Goal: Find specific page/section: Find specific page/section

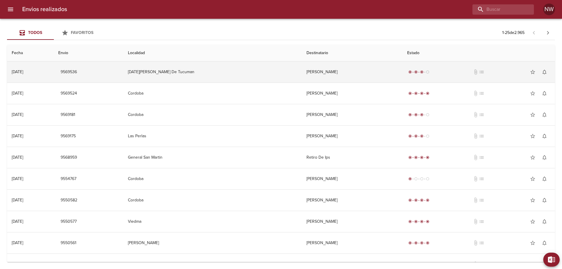
click at [310, 77] on td "[PERSON_NAME]" at bounding box center [352, 71] width 101 height 21
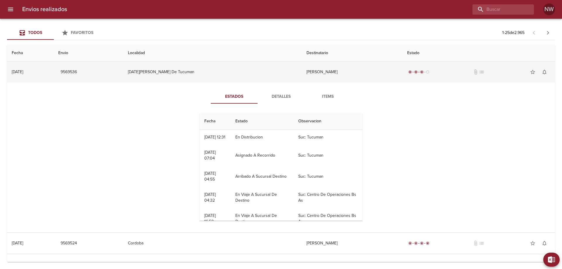
click at [310, 77] on td "[PERSON_NAME]" at bounding box center [352, 71] width 101 height 21
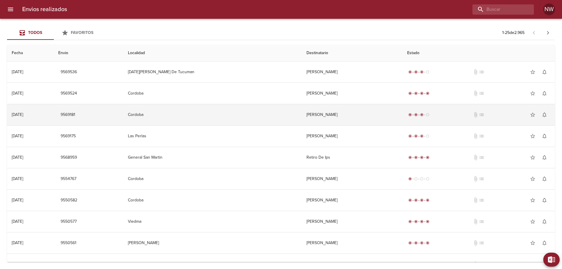
click at [327, 121] on td "[PERSON_NAME]" at bounding box center [352, 114] width 101 height 21
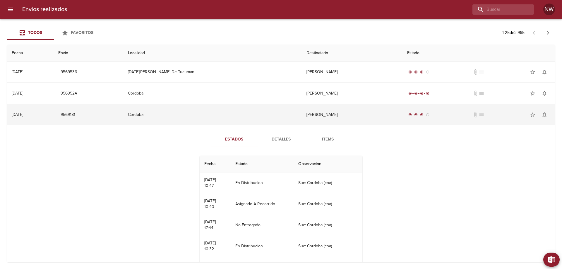
click at [328, 118] on td "[PERSON_NAME]" at bounding box center [352, 114] width 101 height 21
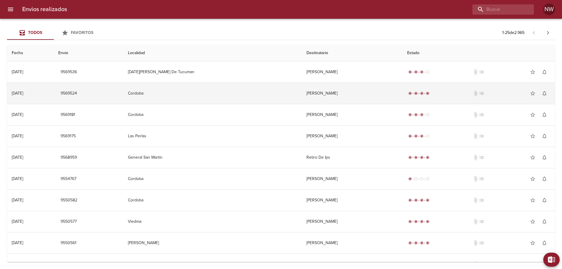
click at [320, 103] on td "[PERSON_NAME]" at bounding box center [352, 93] width 101 height 21
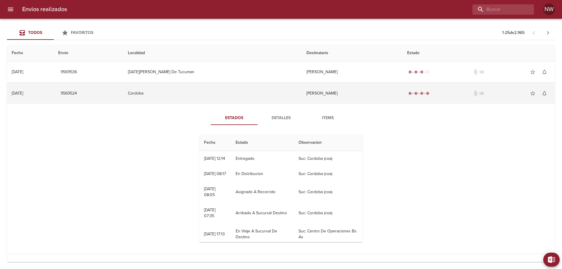
click at [320, 103] on td "[PERSON_NAME]" at bounding box center [352, 93] width 101 height 21
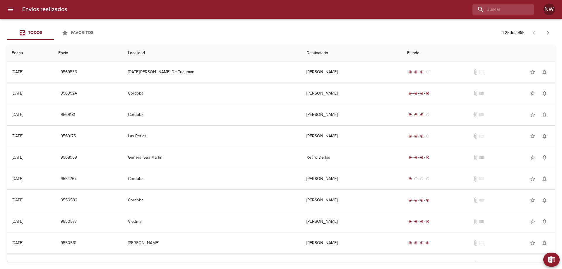
click at [358, 36] on div "Todos Favoritos 1 - 25 de 2.965" at bounding box center [281, 33] width 548 height 14
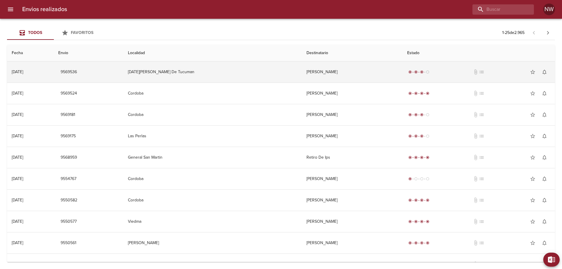
click at [380, 80] on td "[PERSON_NAME]" at bounding box center [352, 71] width 101 height 21
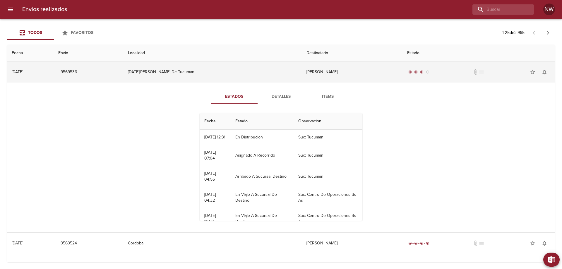
click at [302, 76] on td "[PERSON_NAME]" at bounding box center [352, 71] width 101 height 21
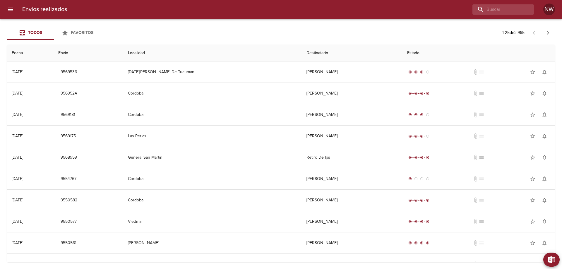
click at [206, 14] on div at bounding box center [303, 9] width 462 height 10
